Goal: Task Accomplishment & Management: Use online tool/utility

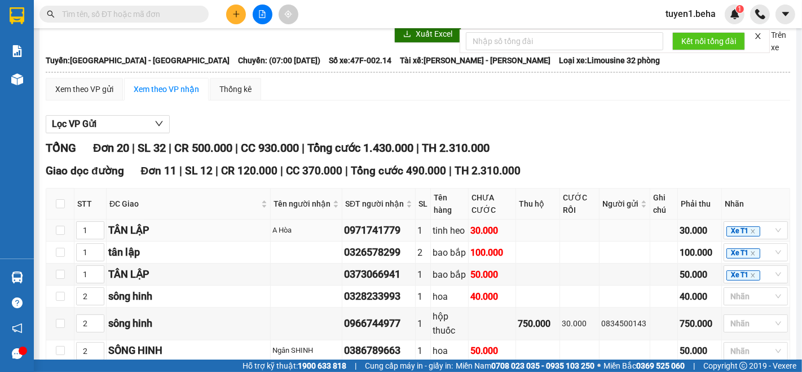
scroll to position [188, 0]
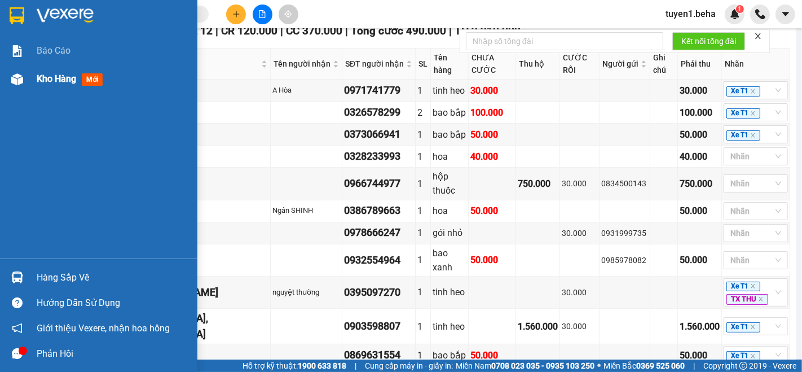
click at [56, 81] on span "Kho hàng" at bounding box center [56, 78] width 39 height 11
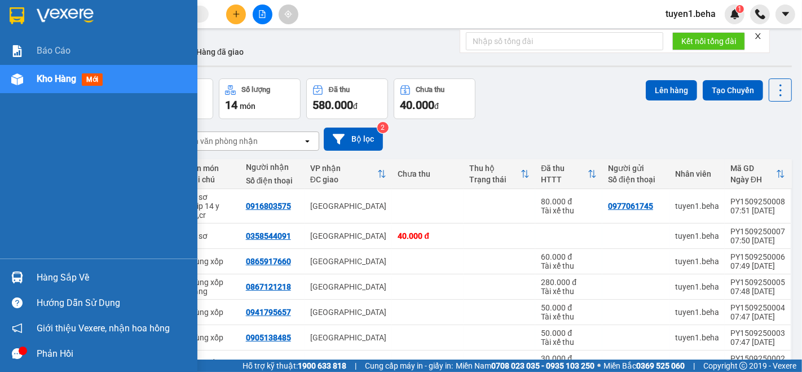
click at [24, 112] on div "Báo cáo Kho hàng mới" at bounding box center [98, 148] width 197 height 222
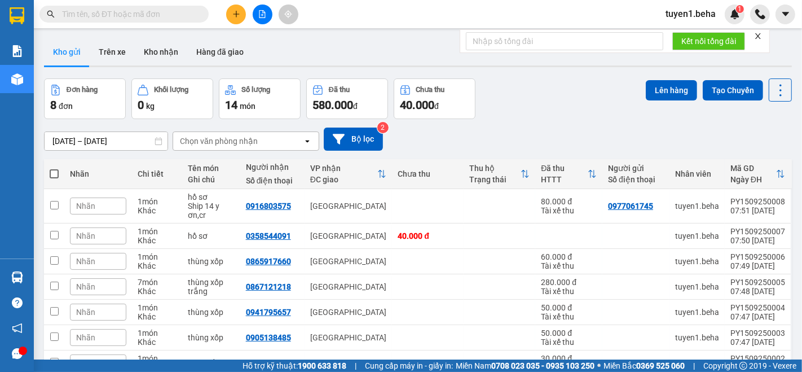
click at [54, 173] on span at bounding box center [54, 173] width 9 height 9
click at [54, 168] on input "checkbox" at bounding box center [54, 168] width 0 height 0
checkbox input "true"
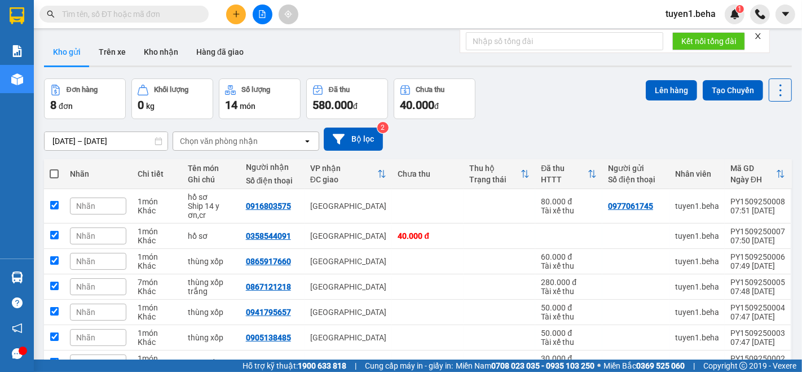
checkbox input "true"
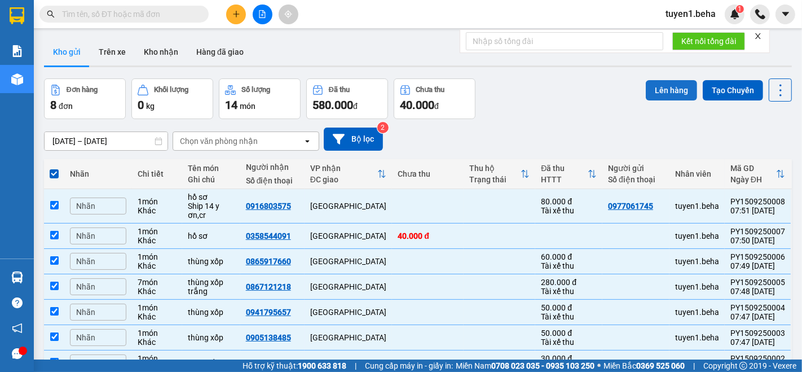
click at [663, 86] on button "Lên hàng" at bounding box center [671, 90] width 51 height 20
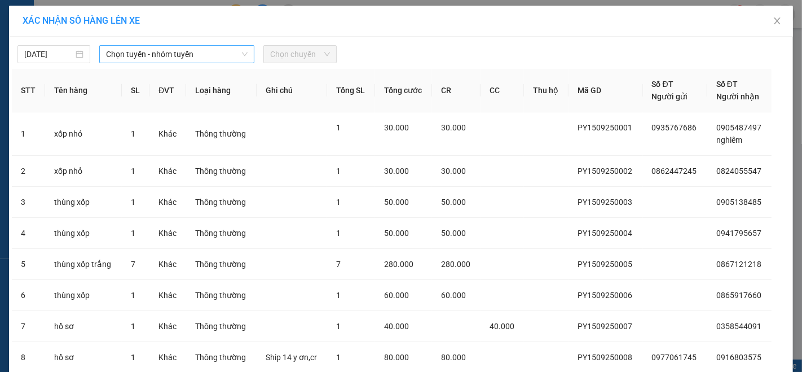
click at [159, 51] on span "Chọn tuyến - nhóm tuyến" at bounding box center [177, 54] width 142 height 17
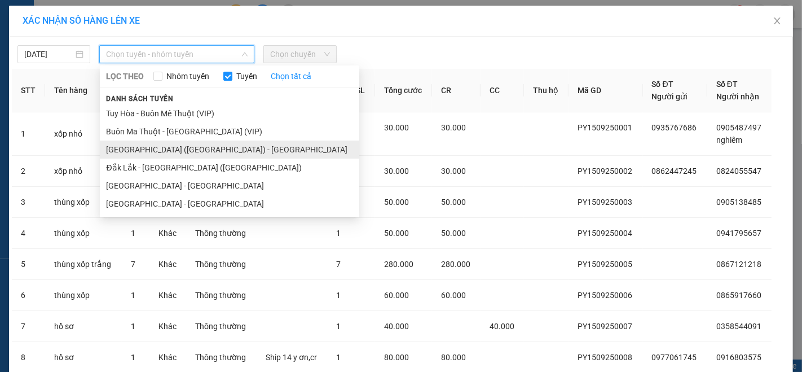
click at [161, 152] on li "Phú Yên (SC) - Đắk Lắk" at bounding box center [229, 149] width 259 height 18
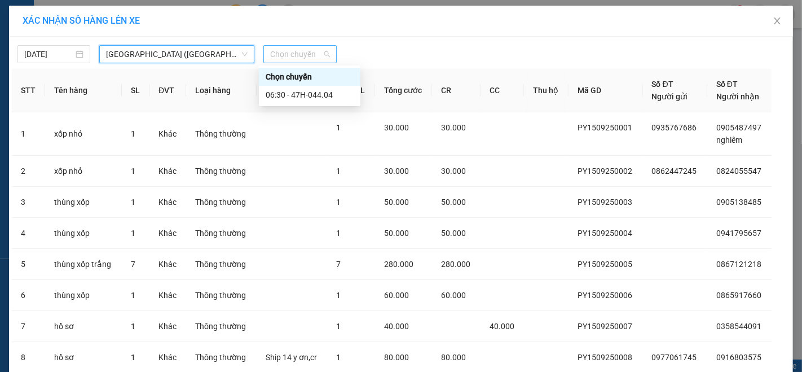
click at [296, 50] on span "Chọn chuyến" at bounding box center [299, 54] width 59 height 17
click at [308, 86] on div "06:30 - 47H-044.04" at bounding box center [310, 95] width 102 height 18
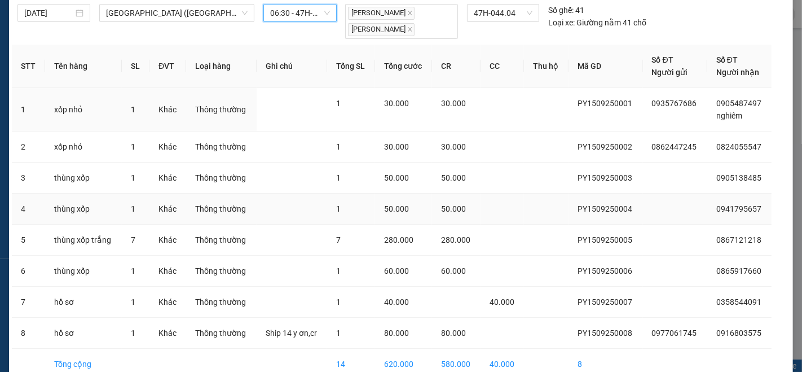
scroll to position [97, 0]
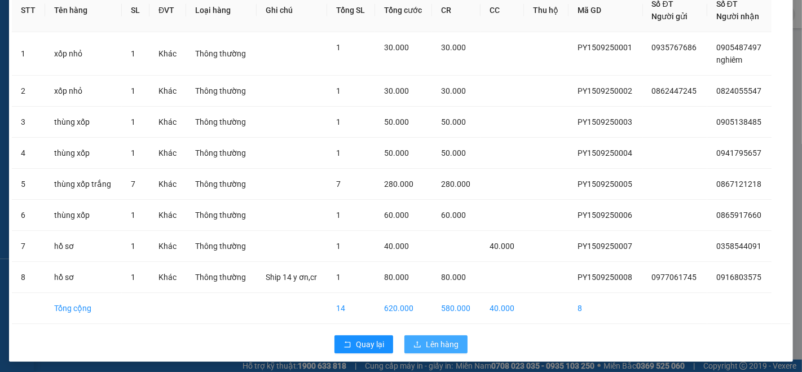
click at [426, 342] on span "Lên hàng" at bounding box center [442, 344] width 33 height 12
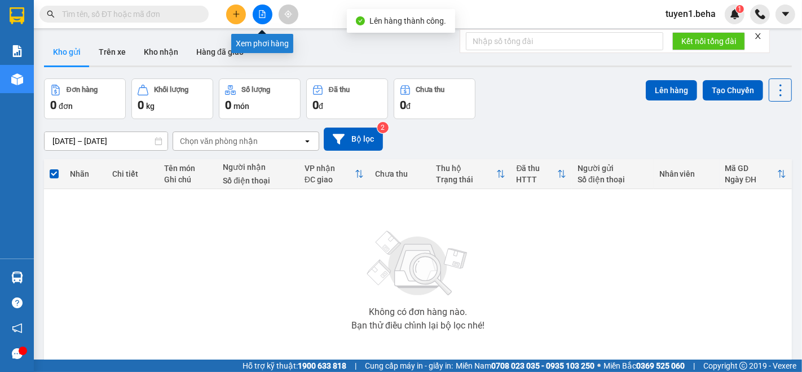
click at [261, 12] on icon "file-add" at bounding box center [262, 14] width 8 height 8
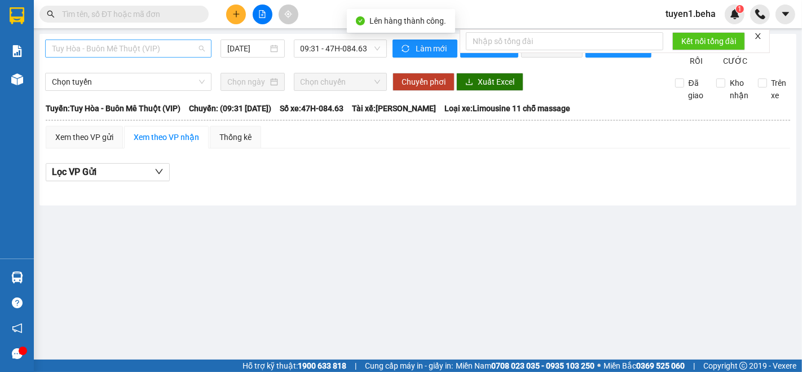
click at [108, 43] on span "Tuy Hòa - Buôn Mê Thuột (VIP)" at bounding box center [128, 48] width 153 height 17
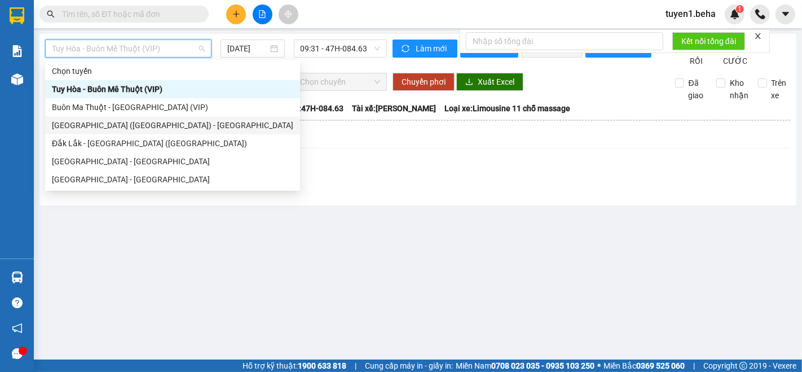
click at [100, 121] on div "Phú Yên (SC) - Đắk Lắk" at bounding box center [172, 125] width 241 height 12
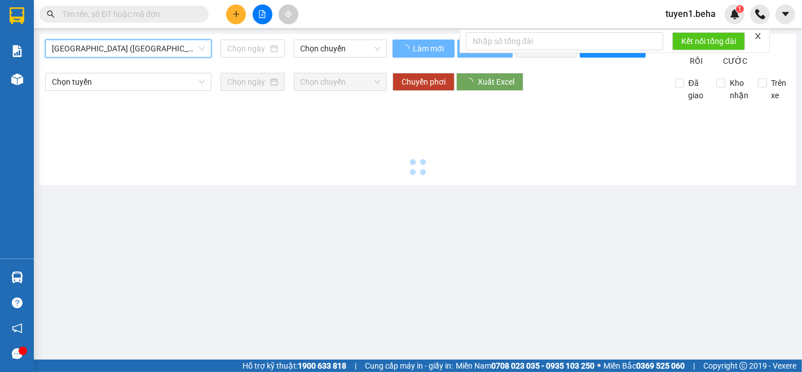
type input "15/09/2025"
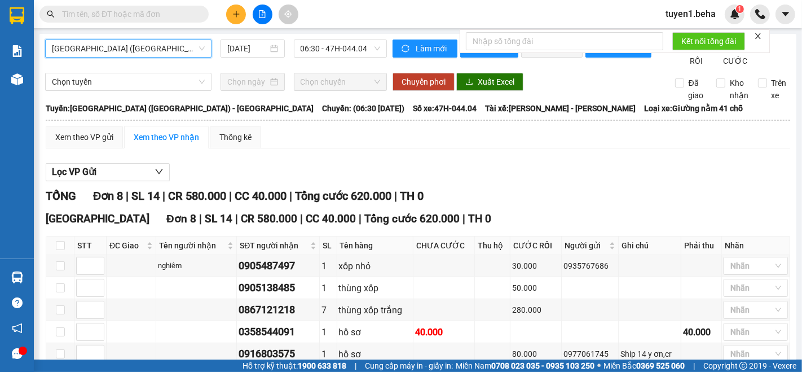
click at [756, 36] on icon "close" at bounding box center [758, 36] width 8 height 8
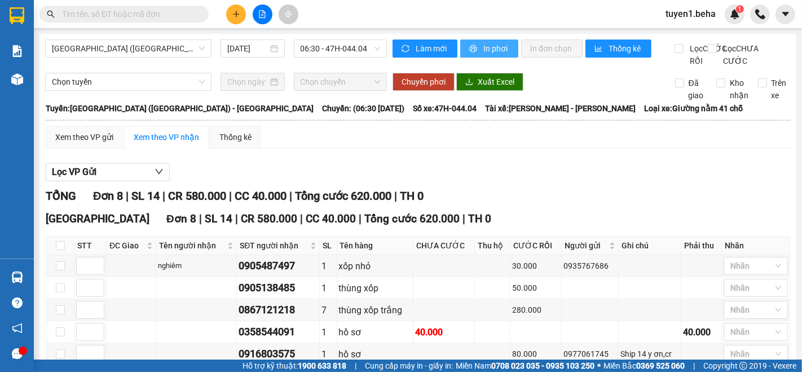
click at [476, 52] on button "In phơi" at bounding box center [489, 48] width 58 height 18
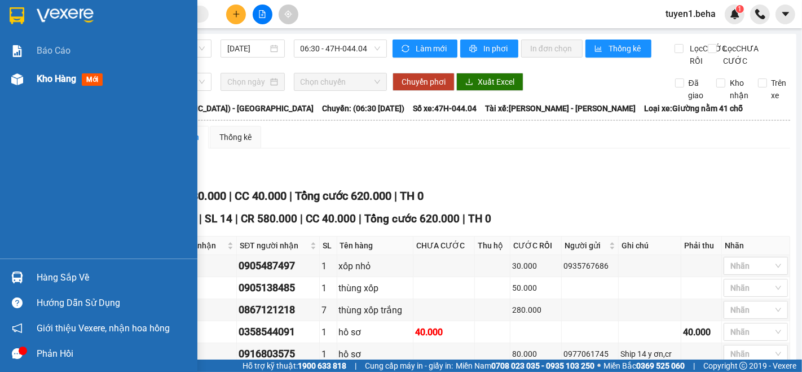
click at [61, 80] on span "Kho hàng" at bounding box center [56, 78] width 39 height 11
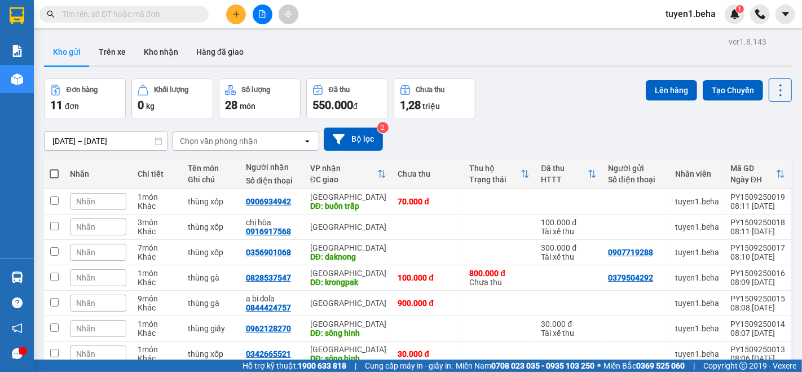
click at [55, 171] on span at bounding box center [54, 173] width 9 height 9
click at [54, 168] on input "checkbox" at bounding box center [54, 168] width 0 height 0
checkbox input "true"
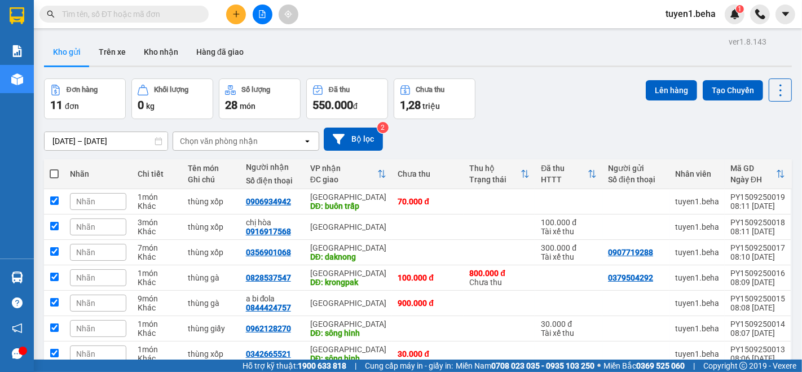
checkbox input "true"
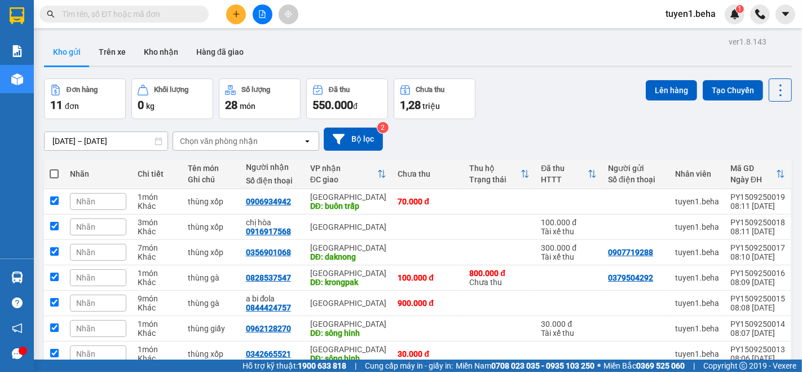
checkbox input "true"
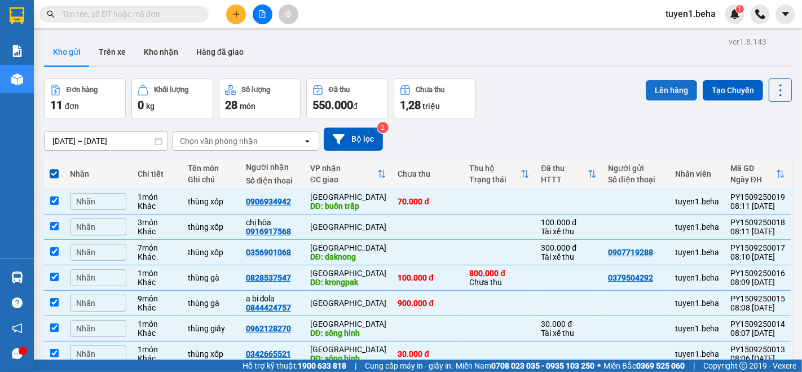
click at [664, 95] on button "Lên hàng" at bounding box center [671, 90] width 51 height 20
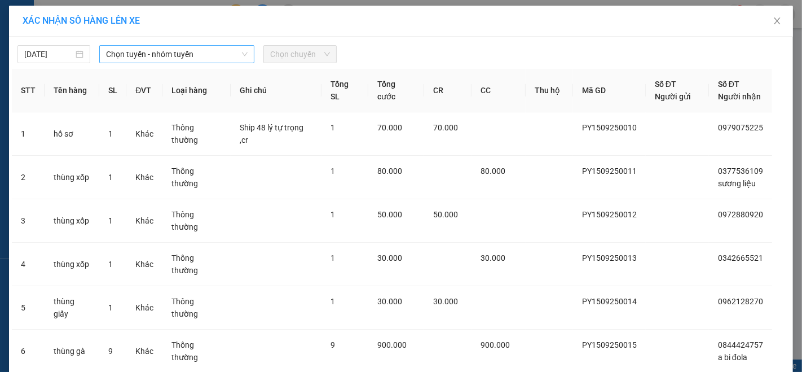
click at [156, 60] on span "Chọn tuyến - nhóm tuyến" at bounding box center [177, 54] width 142 height 17
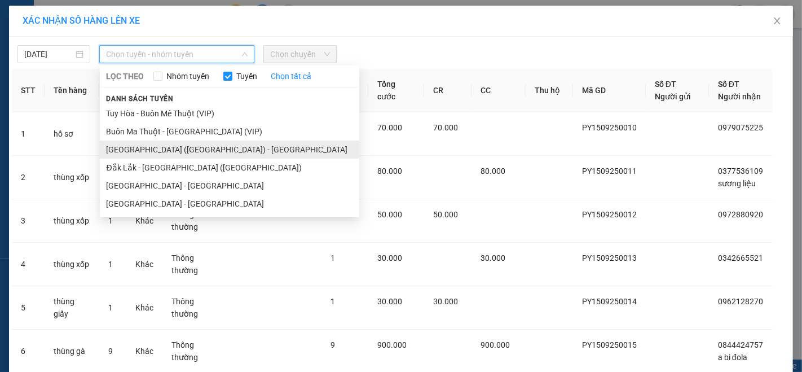
click at [145, 146] on li "Phú Yên (SC) - Đắk Lắk" at bounding box center [229, 149] width 259 height 18
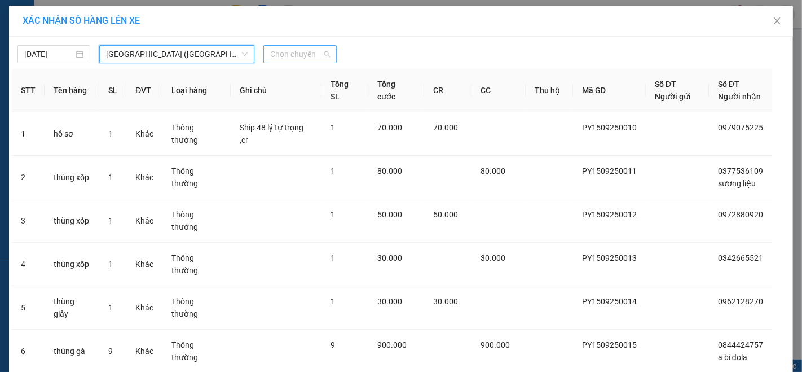
click at [272, 59] on span "Chọn chuyến" at bounding box center [299, 54] width 59 height 17
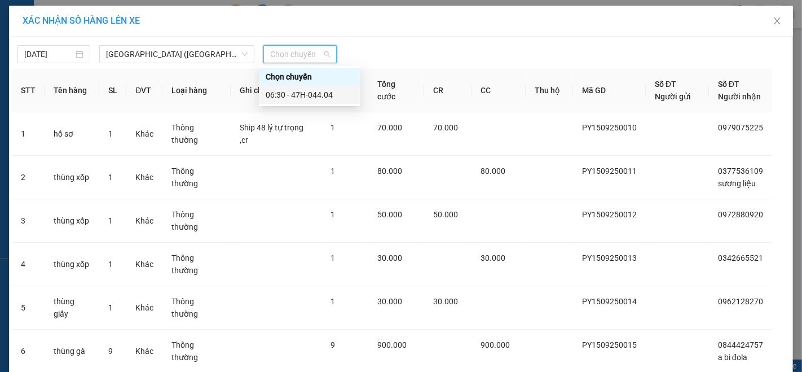
click at [317, 103] on body "Kết quả tìm kiếm ( 0 ) Bộ lọc No Data tuyen1.beha 1 Báo cáo Kho hàng mới Hàng s…" at bounding box center [401, 186] width 802 height 372
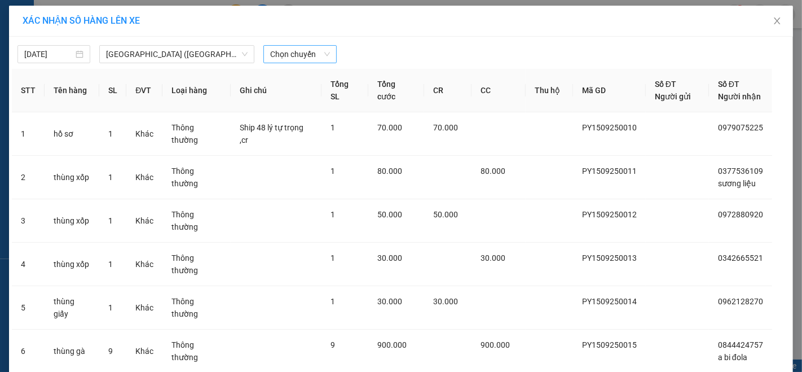
click at [287, 46] on span "Chọn chuyến" at bounding box center [299, 54] width 59 height 17
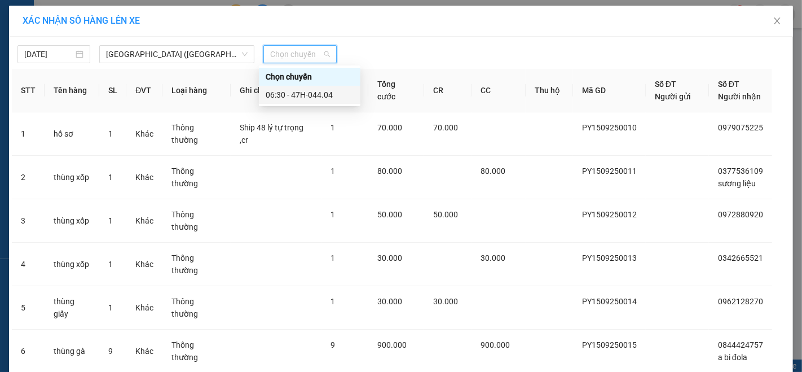
click at [320, 96] on div "06:30 - 47H-044.04" at bounding box center [310, 95] width 88 height 12
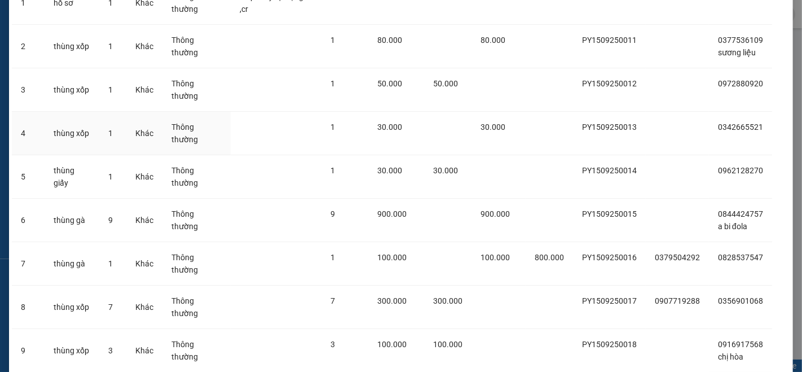
scroll to position [184, 0]
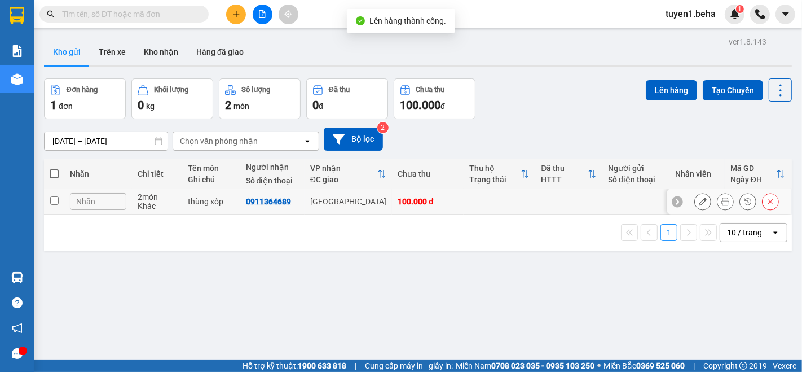
click at [51, 200] on input "checkbox" at bounding box center [54, 200] width 8 height 8
checkbox input "true"
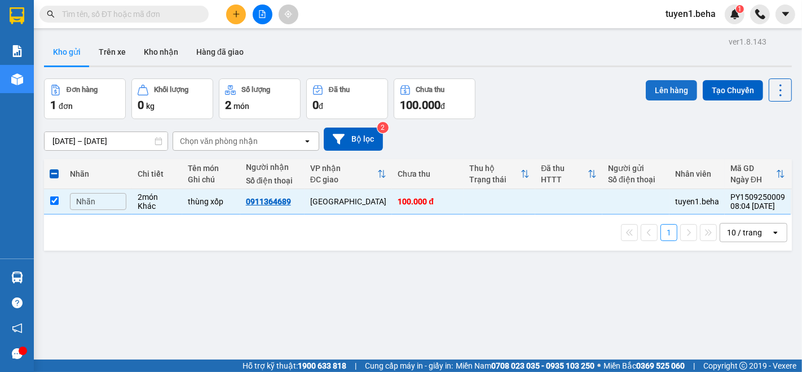
click at [669, 87] on button "Lên hàng" at bounding box center [671, 90] width 51 height 20
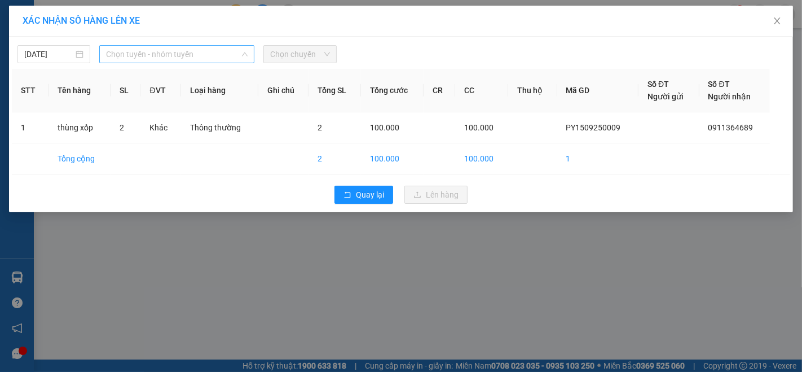
click at [168, 54] on span "Chọn tuyến - nhóm tuyến" at bounding box center [177, 54] width 142 height 17
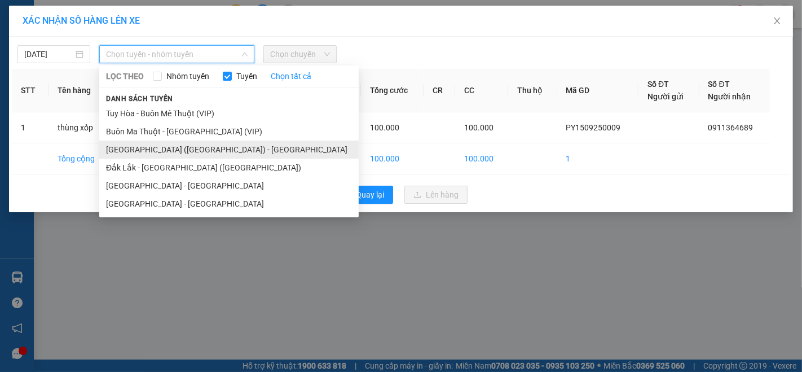
click at [156, 148] on li "Phú Yên (SC) - Đắk Lắk" at bounding box center [228, 149] width 259 height 18
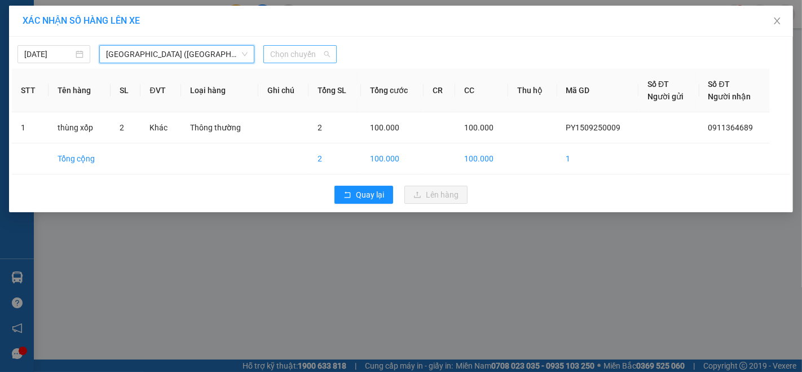
click at [306, 55] on span "Chọn chuyến" at bounding box center [299, 54] width 59 height 17
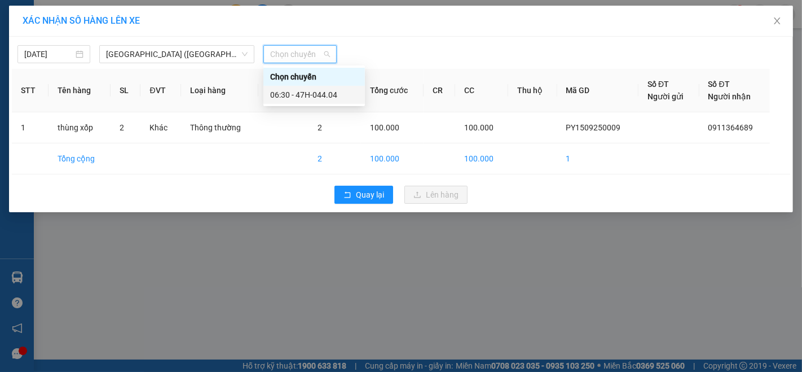
click at [314, 93] on div "06:30 - 47H-044.04" at bounding box center [314, 95] width 88 height 12
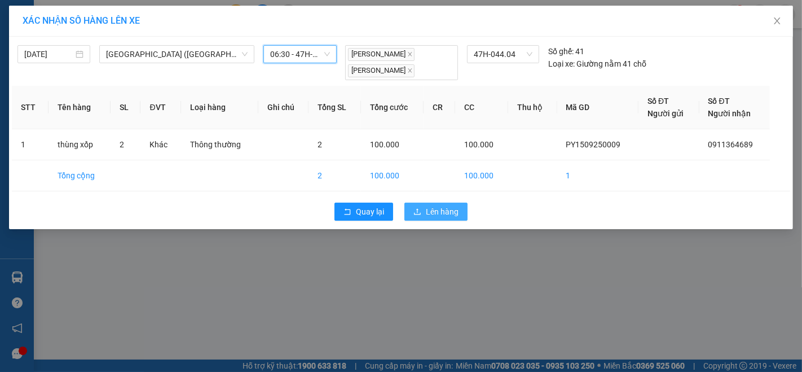
click at [434, 206] on span "Lên hàng" at bounding box center [442, 211] width 33 height 12
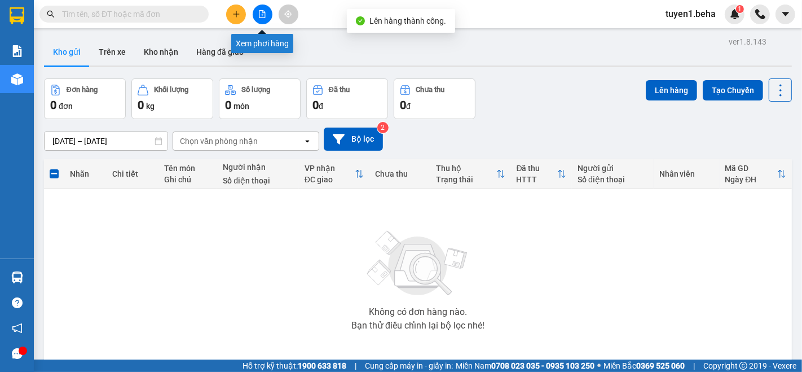
click at [262, 11] on icon "file-add" at bounding box center [262, 14] width 8 height 8
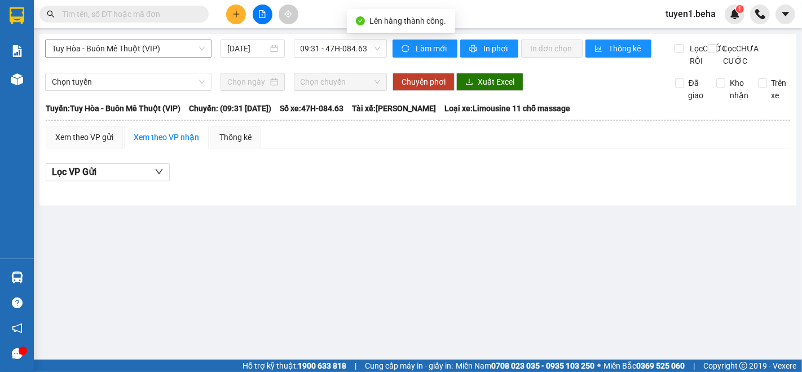
click at [137, 42] on span "Tuy Hòa - Buôn Mê Thuột (VIP)" at bounding box center [128, 48] width 153 height 17
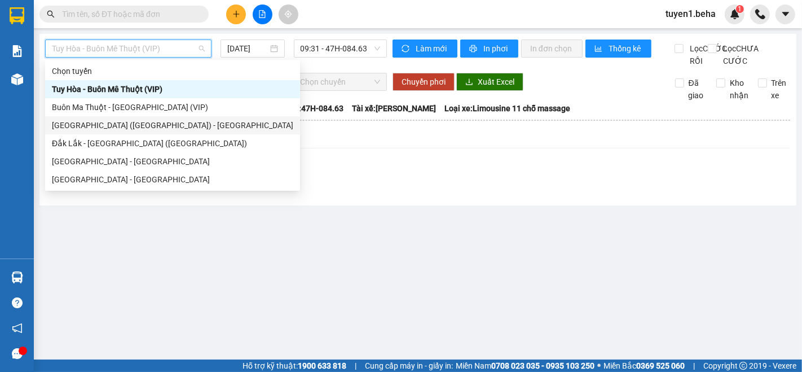
click at [96, 129] on div "Phú Yên (SC) - Đắk Lắk" at bounding box center [172, 125] width 241 height 12
type input "15/09/2025"
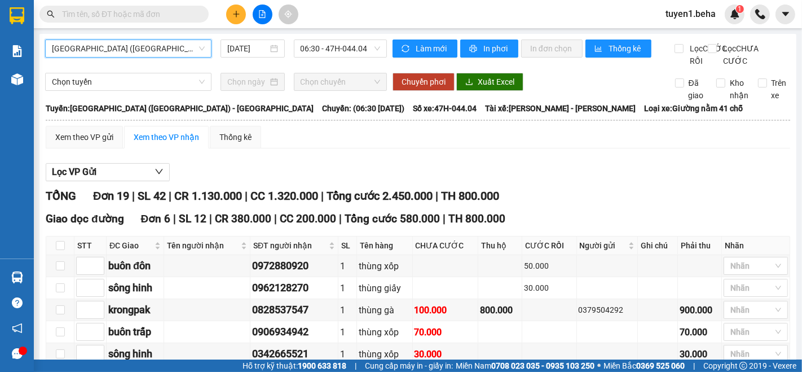
scroll to position [125, 0]
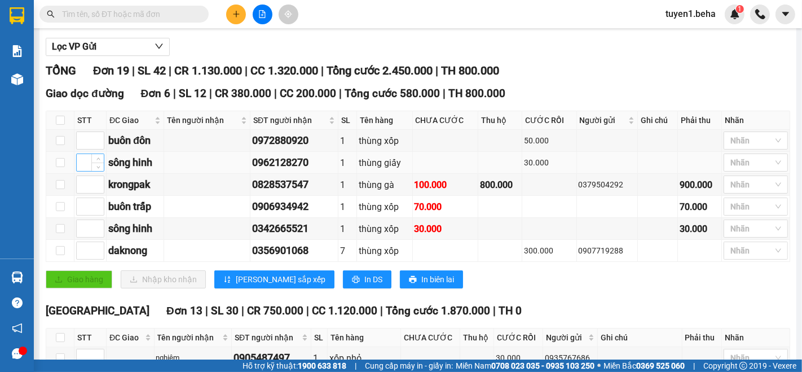
click at [82, 169] on input at bounding box center [90, 162] width 27 height 17
type input "1"
click at [77, 236] on input at bounding box center [90, 228] width 27 height 17
type input "1"
click at [229, 282] on button "[PERSON_NAME] sắp xếp" at bounding box center [274, 279] width 120 height 18
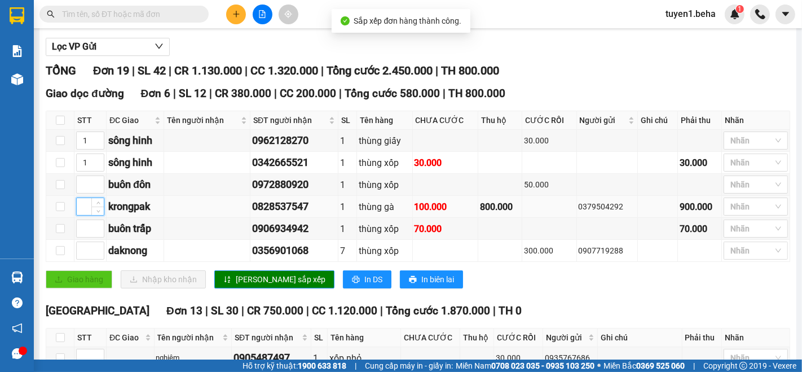
click at [81, 215] on input at bounding box center [90, 206] width 27 height 17
type input "3"
click at [236, 285] on span "[PERSON_NAME] sắp xếp" at bounding box center [281, 279] width 90 height 12
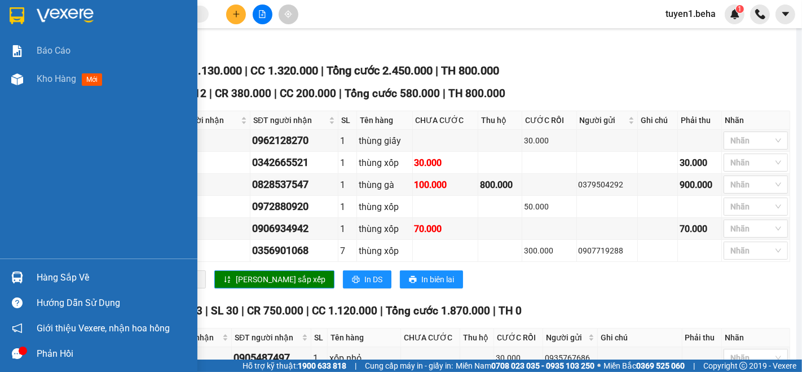
drag, startPoint x: 5, startPoint y: 118, endPoint x: 12, endPoint y: 118, distance: 6.8
click at [6, 118] on div "Báo cáo Kho hàng mới" at bounding box center [98, 148] width 197 height 222
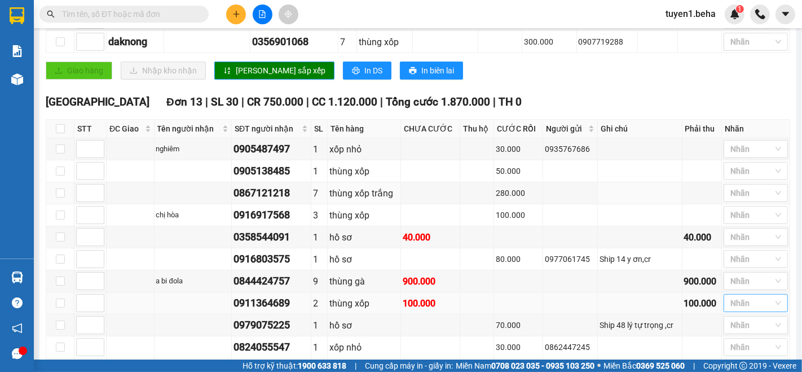
scroll to position [146, 0]
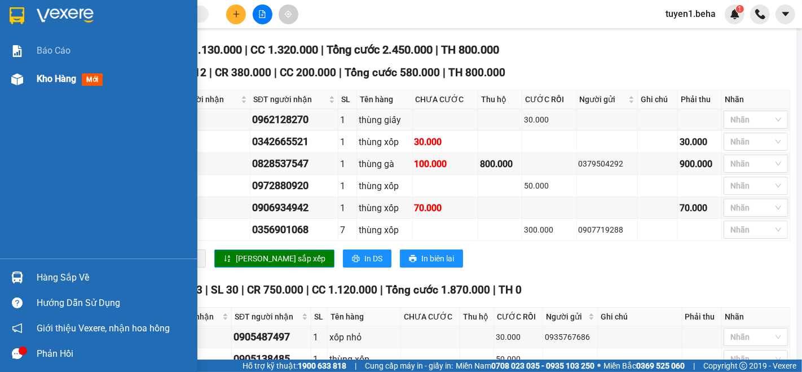
click at [52, 73] on span "Kho hàng" at bounding box center [56, 78] width 39 height 11
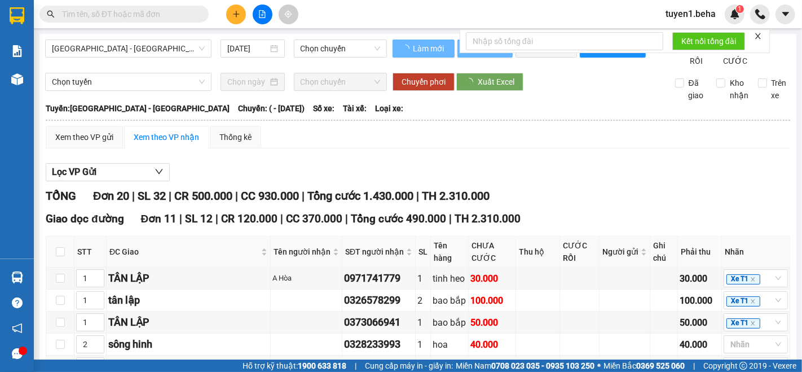
type input "25/03/2025"
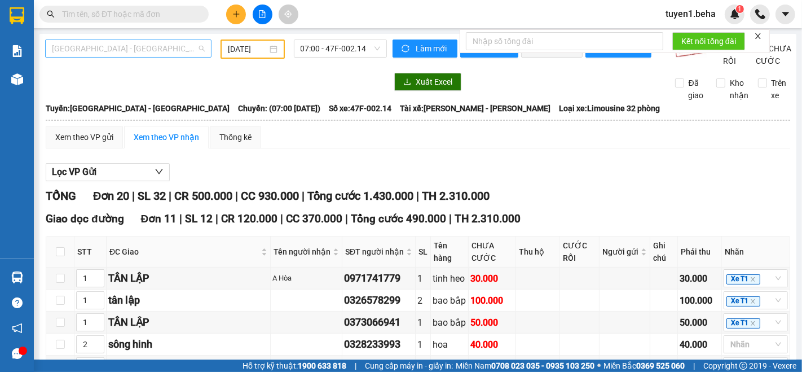
drag, startPoint x: 107, startPoint y: 51, endPoint x: 104, endPoint y: 92, distance: 41.3
click at [107, 50] on span "[GEOGRAPHIC_DATA] - [GEOGRAPHIC_DATA]" at bounding box center [128, 48] width 153 height 17
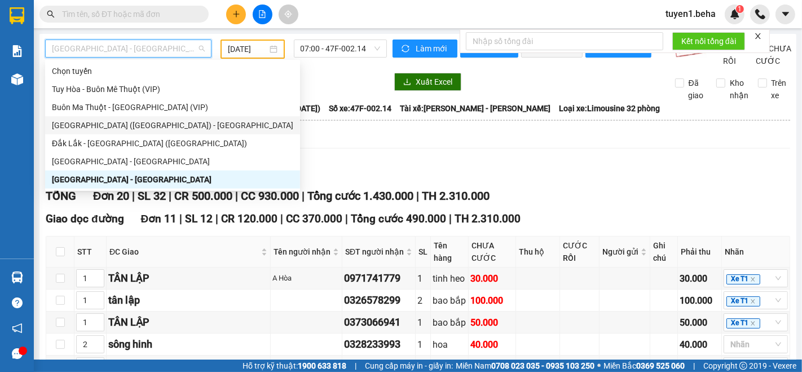
click at [111, 123] on div "Phú Yên (SC) - Đắk Lắk" at bounding box center [172, 125] width 241 height 12
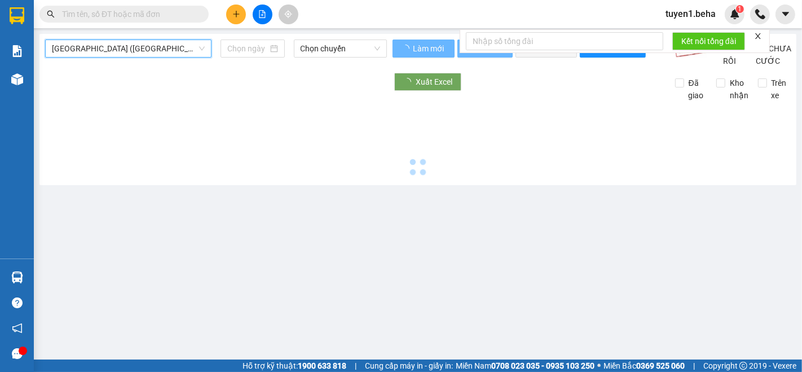
type input "15/09/2025"
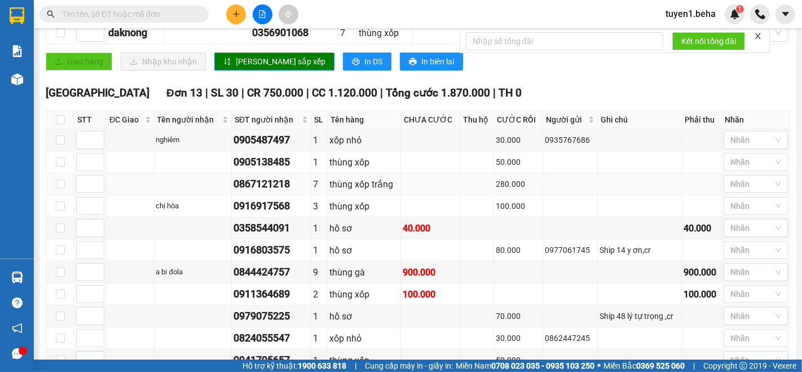
scroll to position [376, 0]
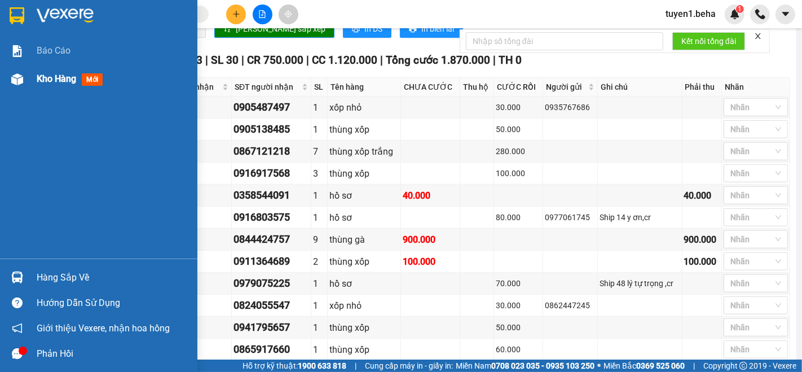
click at [61, 80] on span "Kho hàng" at bounding box center [56, 78] width 39 height 11
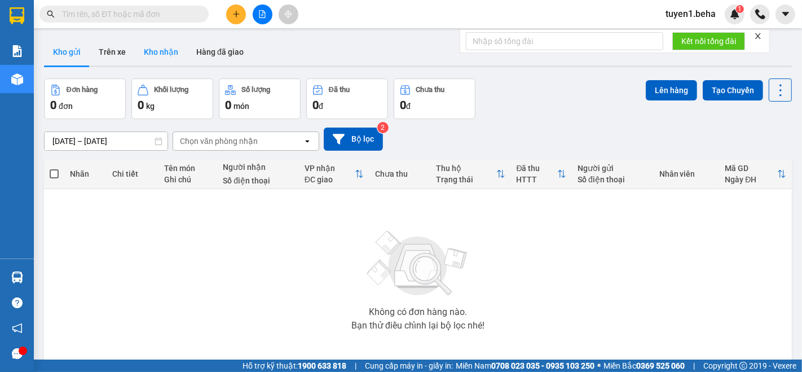
click at [167, 55] on button "Kho nhận" at bounding box center [161, 51] width 52 height 27
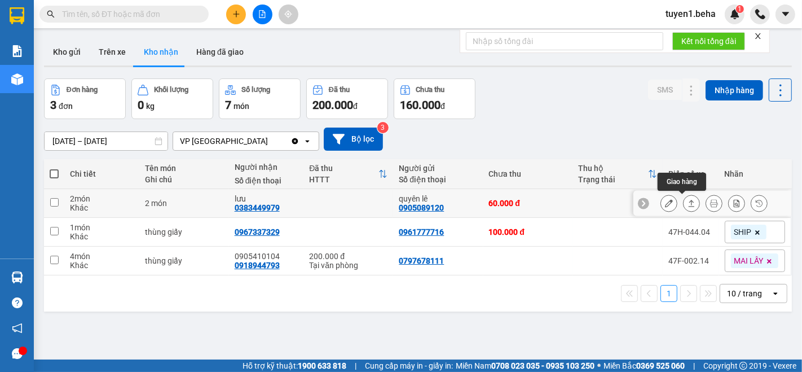
click at [688, 204] on icon at bounding box center [692, 203] width 8 height 8
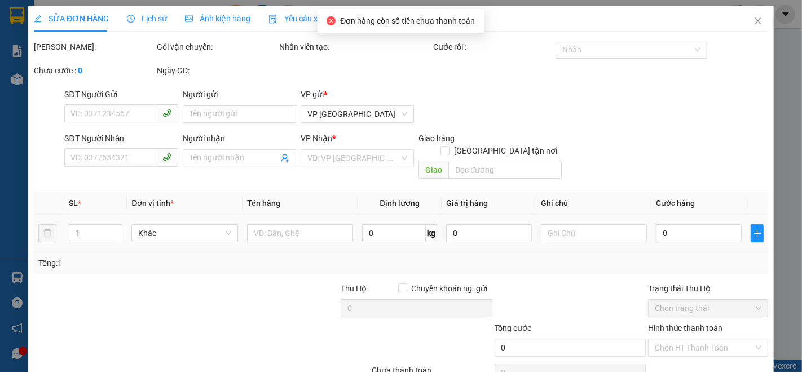
type input "0905089120"
type input "quyên lê"
type input "0383449979"
type input "lưu"
type input "60.000"
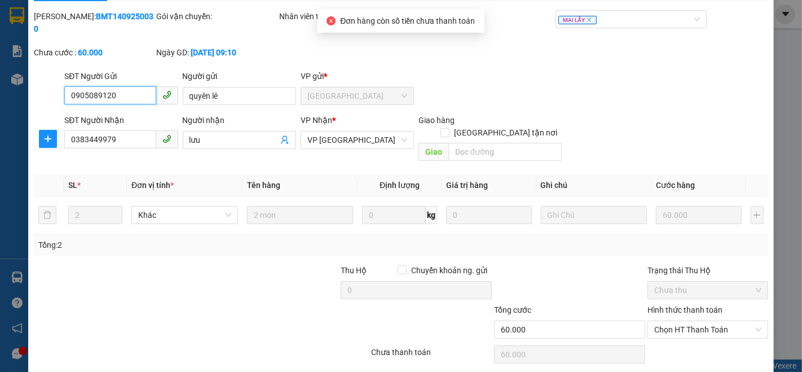
scroll to position [47, 0]
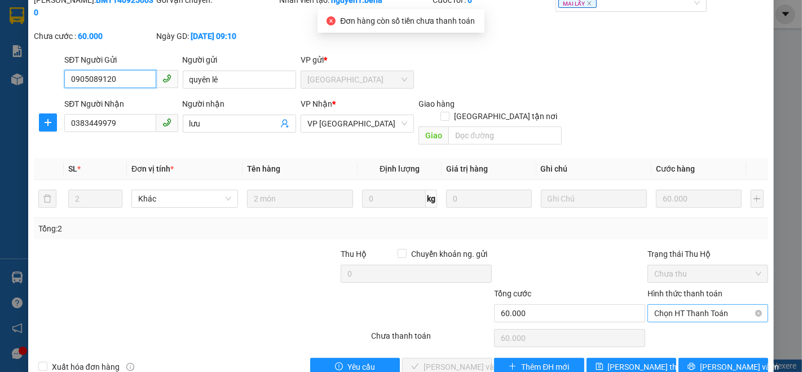
click at [675, 305] on span "Chọn HT Thanh Toán" at bounding box center [707, 313] width 107 height 17
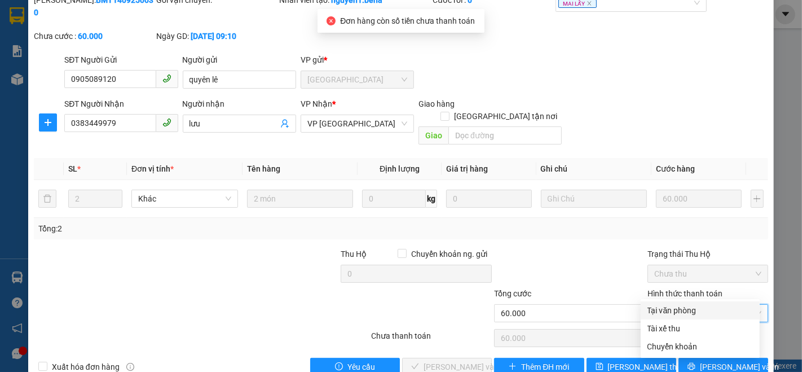
drag, startPoint x: 657, startPoint y: 314, endPoint x: 648, endPoint y: 315, distance: 9.7
click at [656, 314] on div "Tại văn phòng" at bounding box center [700, 310] width 105 height 12
type input "0"
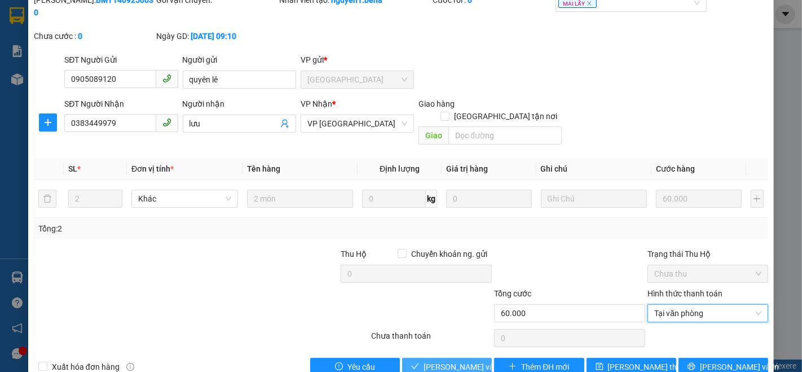
click at [447, 360] on span "Lưu và Giao hàng" at bounding box center [478, 366] width 108 height 12
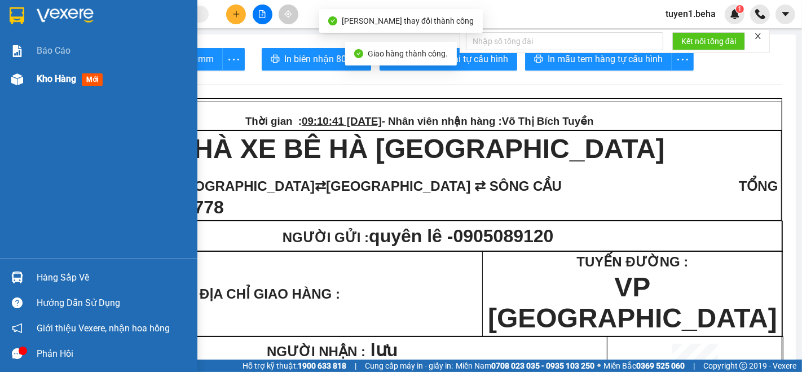
click at [46, 69] on div "Kho hàng mới" at bounding box center [113, 79] width 152 height 28
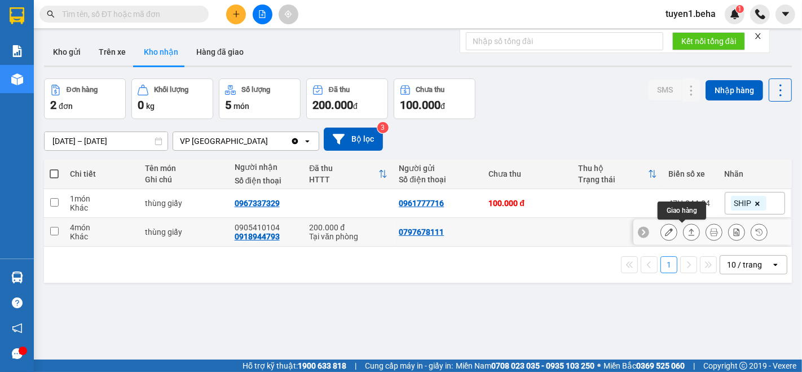
click at [688, 235] on icon at bounding box center [692, 232] width 8 height 8
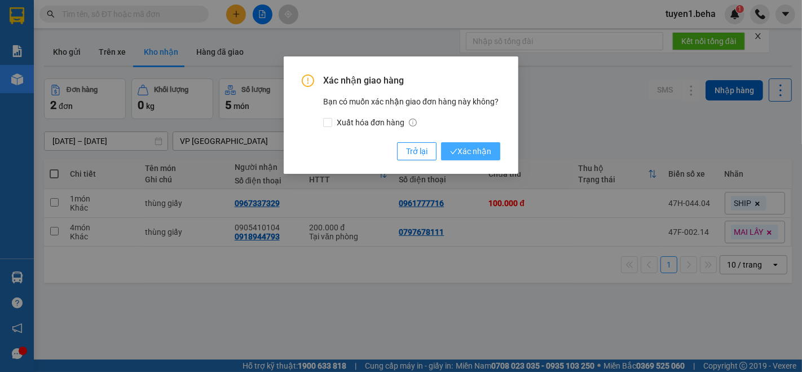
click at [473, 149] on span "Xác nhận" at bounding box center [470, 151] width 41 height 12
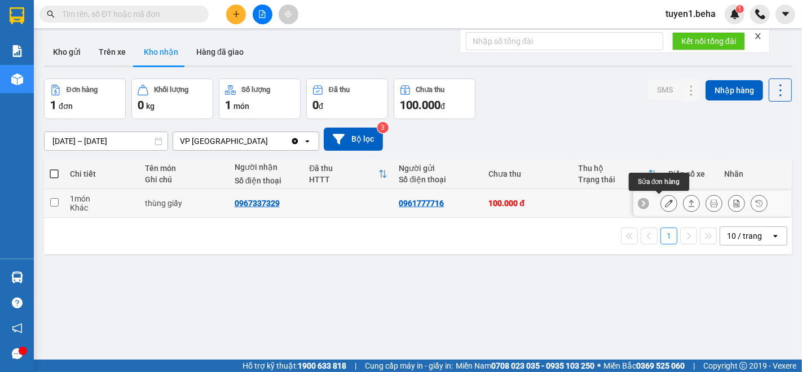
click at [665, 203] on icon at bounding box center [669, 203] width 8 height 8
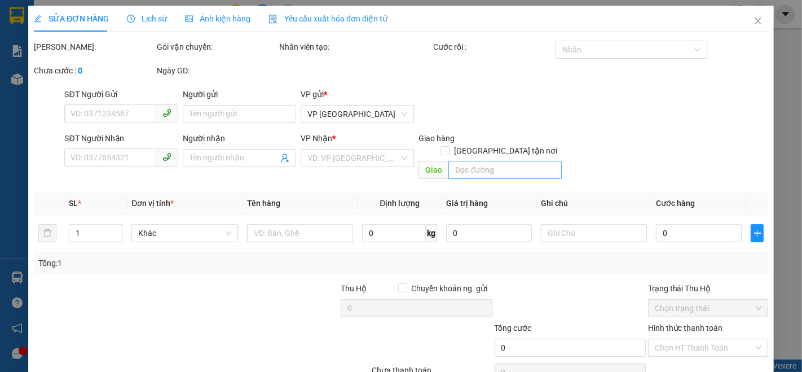
type input "0961777716"
type input "0967337329"
checkbox input "true"
type input "xuân lộc , gửi xe buýt"
type input "100.000"
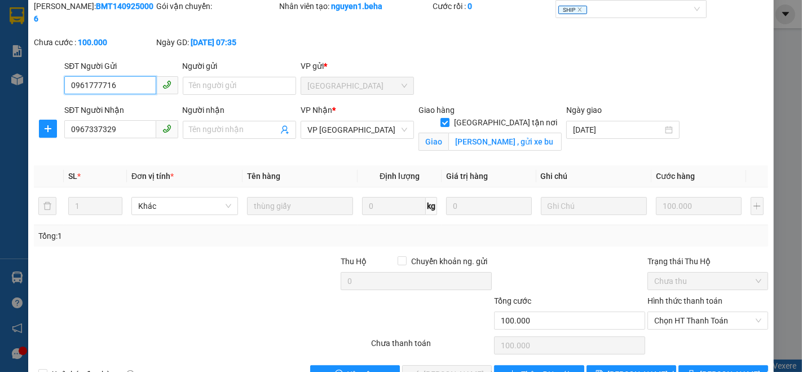
scroll to position [60, 0]
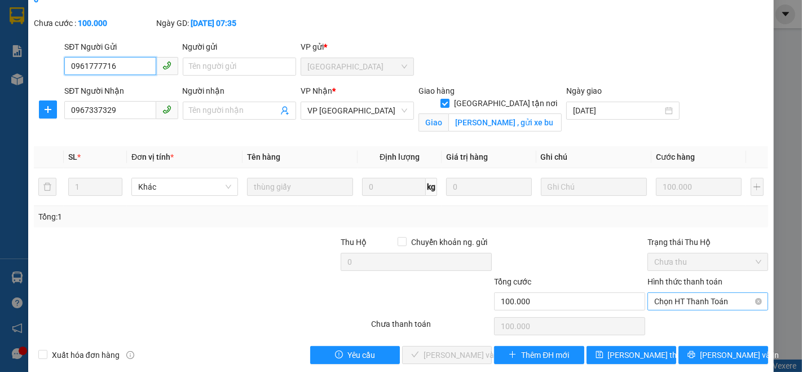
click at [666, 293] on span "Chọn HT Thanh Toán" at bounding box center [707, 301] width 107 height 17
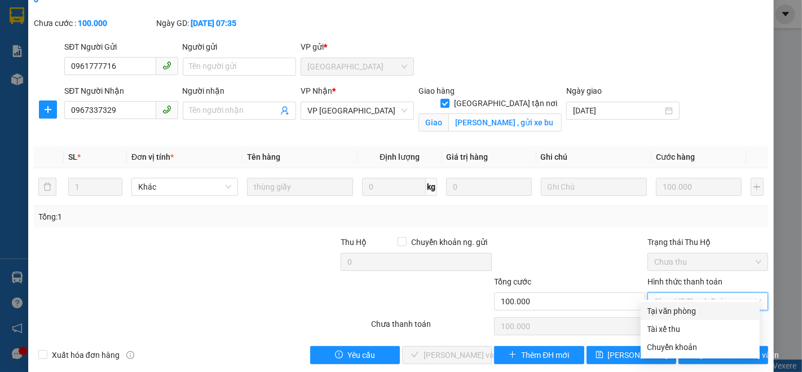
click at [668, 305] on div "Tại văn phòng" at bounding box center [700, 311] width 105 height 12
type input "0"
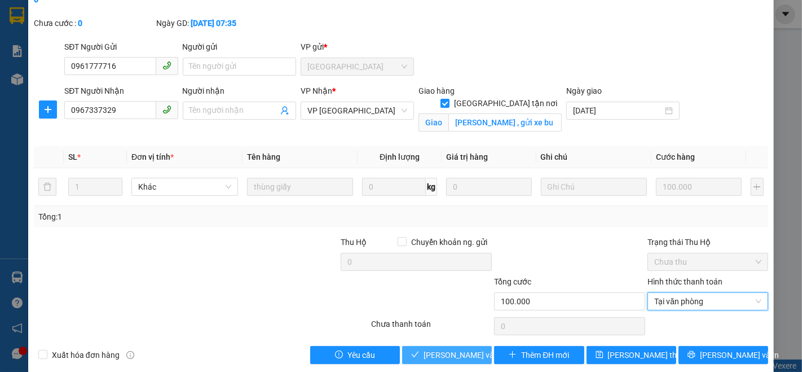
click at [440, 349] on span "Lưu và Giao hàng" at bounding box center [478, 355] width 108 height 12
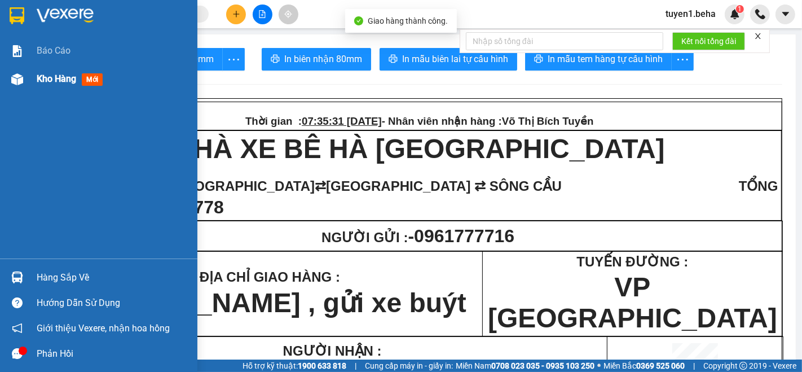
click at [61, 82] on span "Kho hàng" at bounding box center [56, 78] width 39 height 11
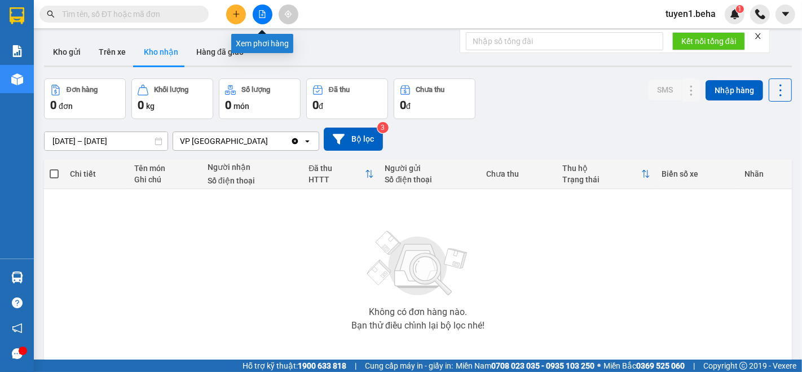
click at [259, 14] on icon "file-add" at bounding box center [262, 14] width 8 height 8
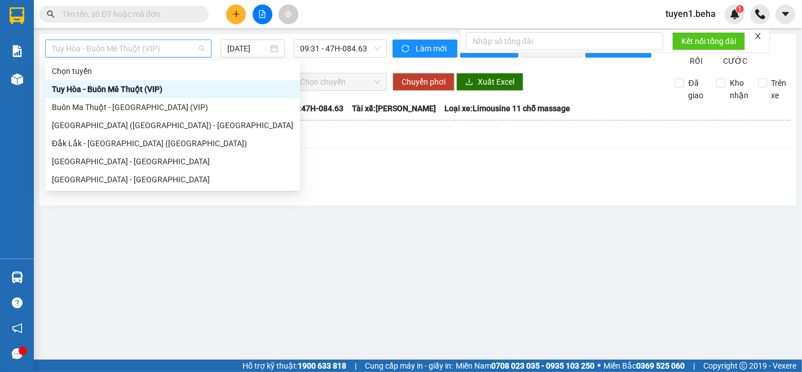
click at [129, 52] on span "Tuy Hòa - Buôn Mê Thuột (VIP)" at bounding box center [128, 48] width 153 height 17
click at [104, 128] on div "Phú Yên (SC) - Đắk Lắk" at bounding box center [172, 125] width 241 height 12
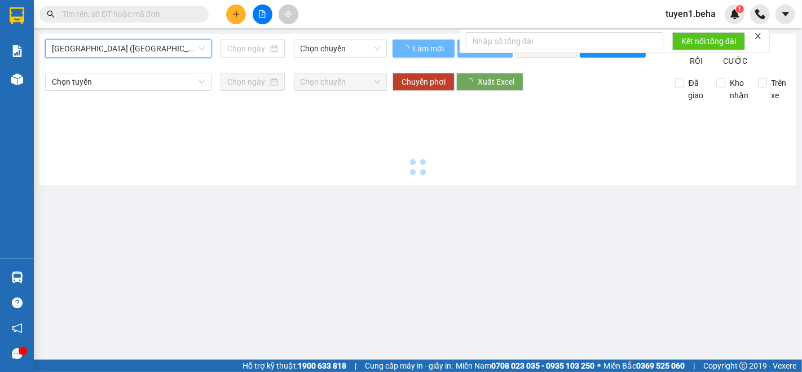
type input "15/09/2025"
